Goal: Find specific page/section

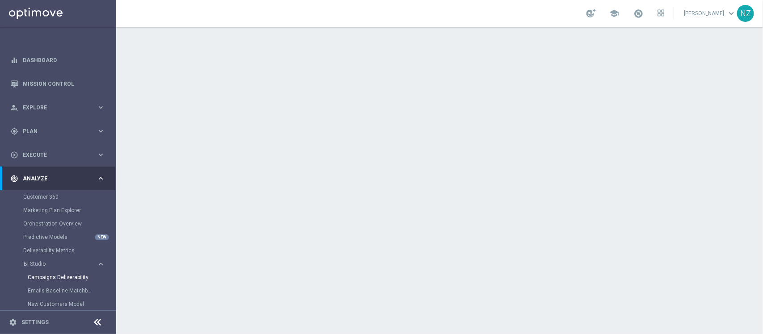
scroll to position [56, 0]
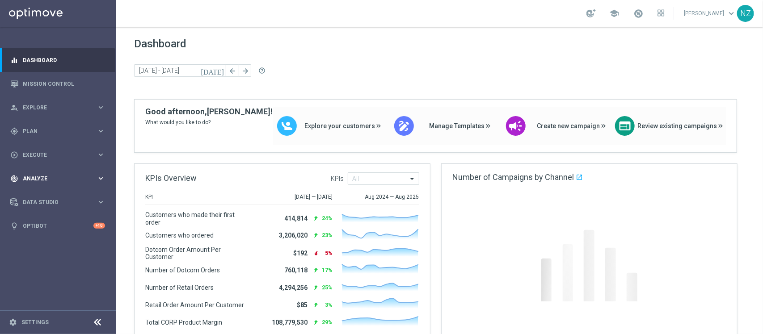
click at [74, 176] on span "Analyze" at bounding box center [60, 178] width 74 height 5
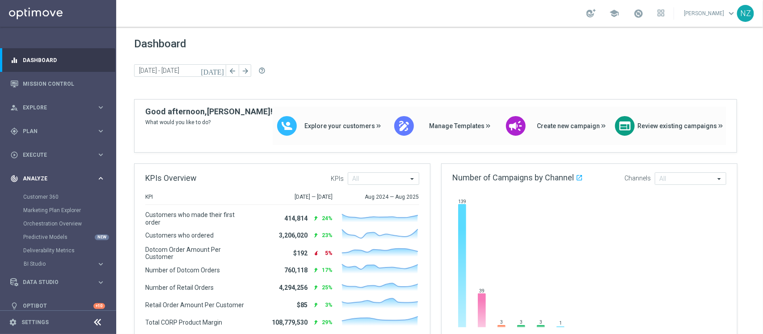
scroll to position [9, 0]
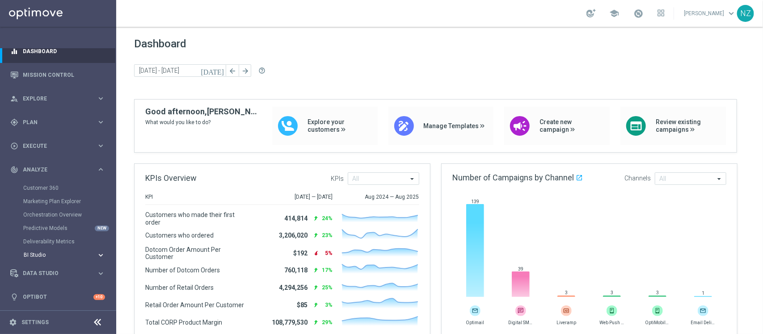
click at [56, 256] on span "BI Studio" at bounding box center [56, 255] width 64 height 5
click at [64, 278] on link "Emails Baseline Matchback" at bounding box center [60, 281] width 65 height 7
